Goal: Task Accomplishment & Management: Use online tool/utility

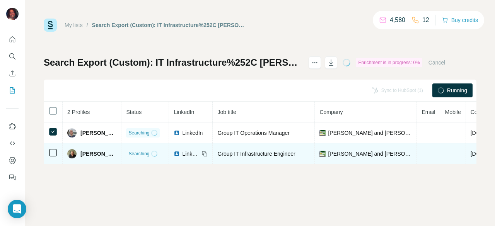
click at [57, 154] on td at bounding box center [53, 153] width 19 height 21
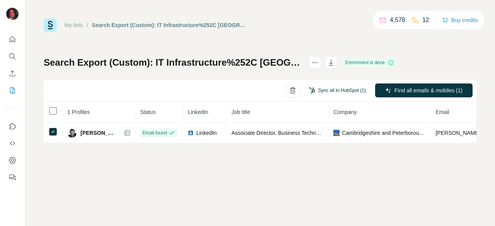
click at [344, 89] on button "Sync all to HubSpot (1)" at bounding box center [337, 91] width 68 height 12
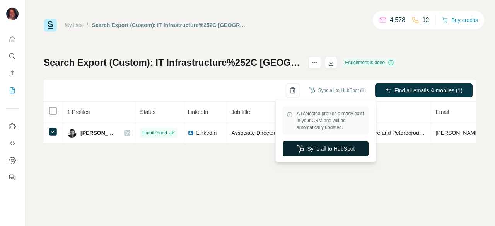
click at [335, 148] on button "Sync all to HubSpot" at bounding box center [325, 148] width 86 height 15
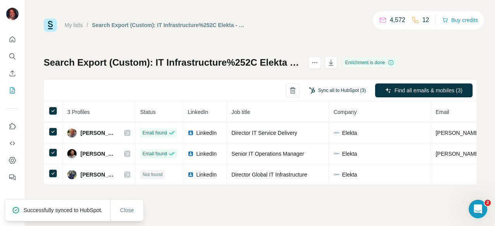
click at [345, 89] on button "Sync all to HubSpot (3)" at bounding box center [337, 91] width 68 height 12
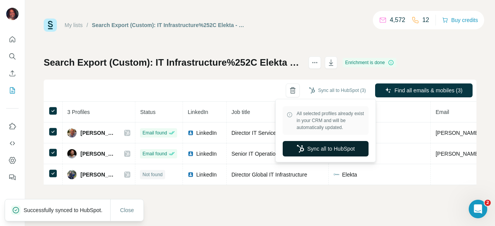
click at [327, 147] on button "Sync all to HubSpot" at bounding box center [325, 148] width 86 height 15
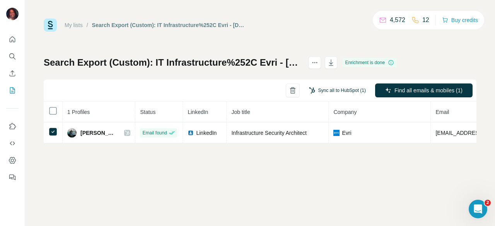
click at [345, 92] on button "Sync all to HubSpot (1)" at bounding box center [337, 91] width 68 height 12
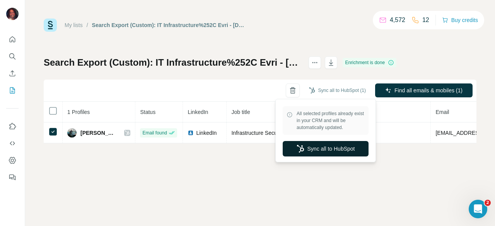
click at [330, 149] on button "Sync all to HubSpot" at bounding box center [325, 148] width 86 height 15
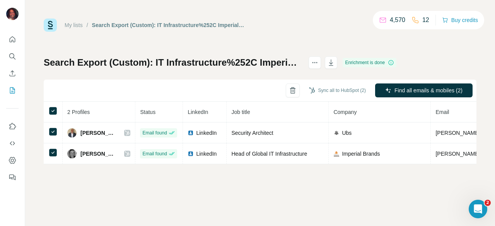
drag, startPoint x: 296, startPoint y: 168, endPoint x: 198, endPoint y: 168, distance: 98.5
click at [198, 164] on div "2 Profiles Status LinkedIn Job title Company Email Mobile Company website Landl…" at bounding box center [260, 133] width 432 height 63
click at [324, 90] on button "Sync all to HubSpot (2)" at bounding box center [337, 91] width 68 height 12
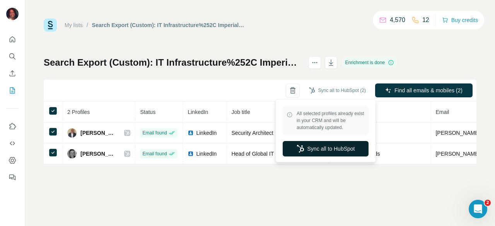
click at [304, 148] on button "Sync all to HubSpot" at bounding box center [325, 148] width 86 height 15
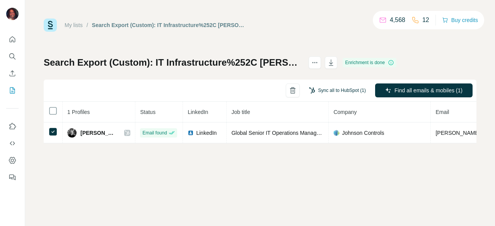
click at [339, 89] on button "Sync all to HubSpot (1)" at bounding box center [337, 91] width 68 height 12
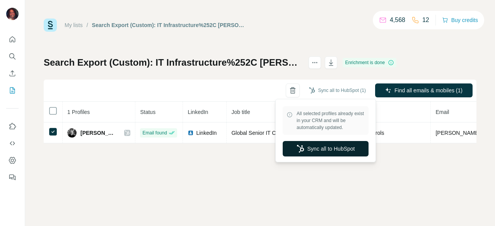
click at [335, 150] on button "Sync all to HubSpot" at bounding box center [325, 148] width 86 height 15
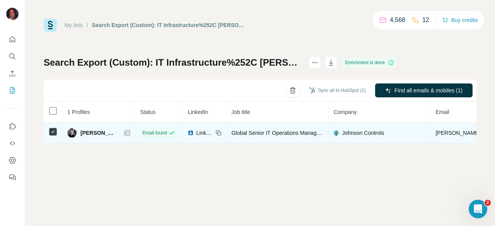
click at [54, 136] on icon at bounding box center [52, 131] width 9 height 9
